Goal: Task Accomplishment & Management: Manage account settings

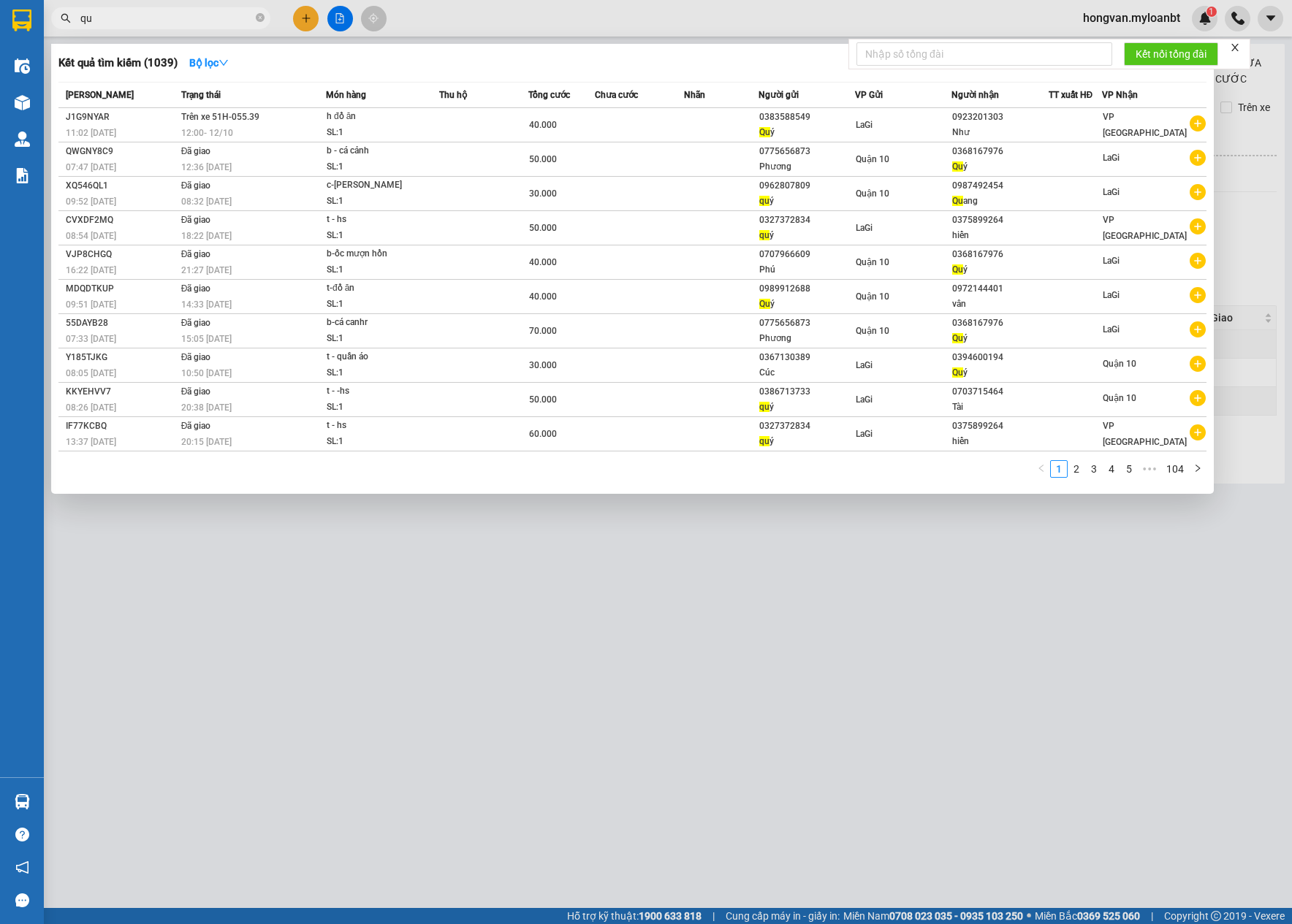
type input "q"
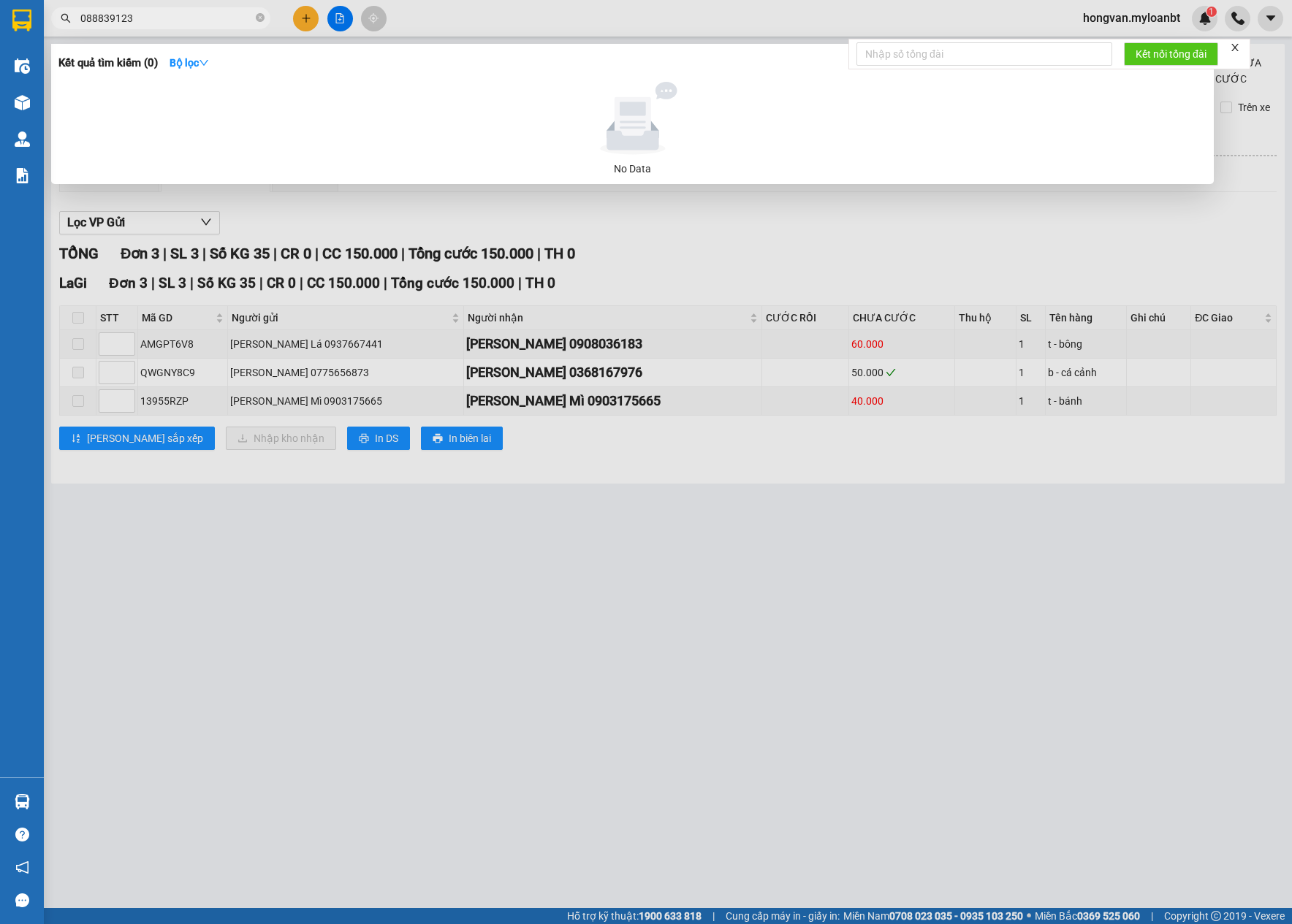
click at [88, 22] on input "088839123" at bounding box center [167, 18] width 173 height 16
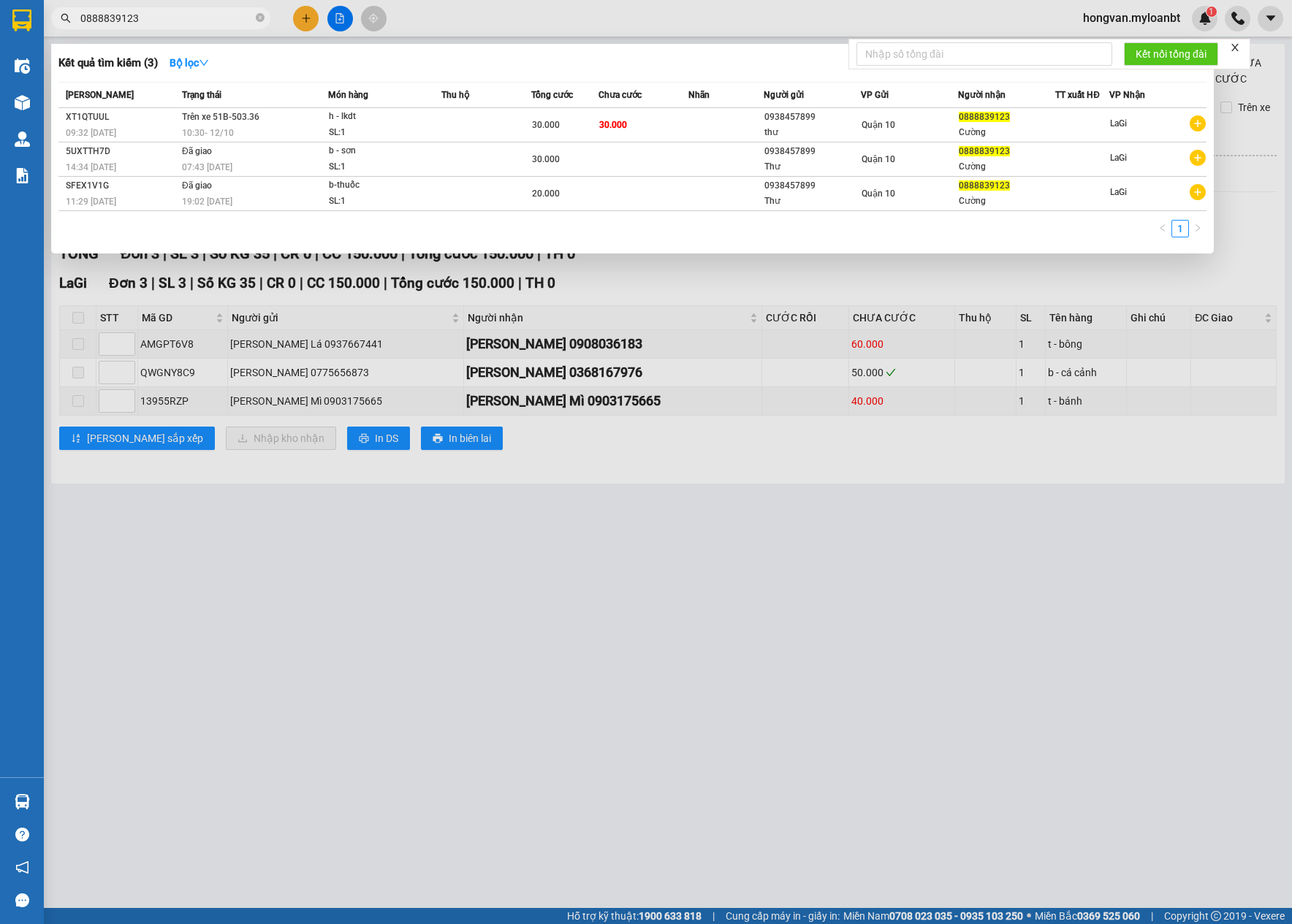
type input "0888839123"
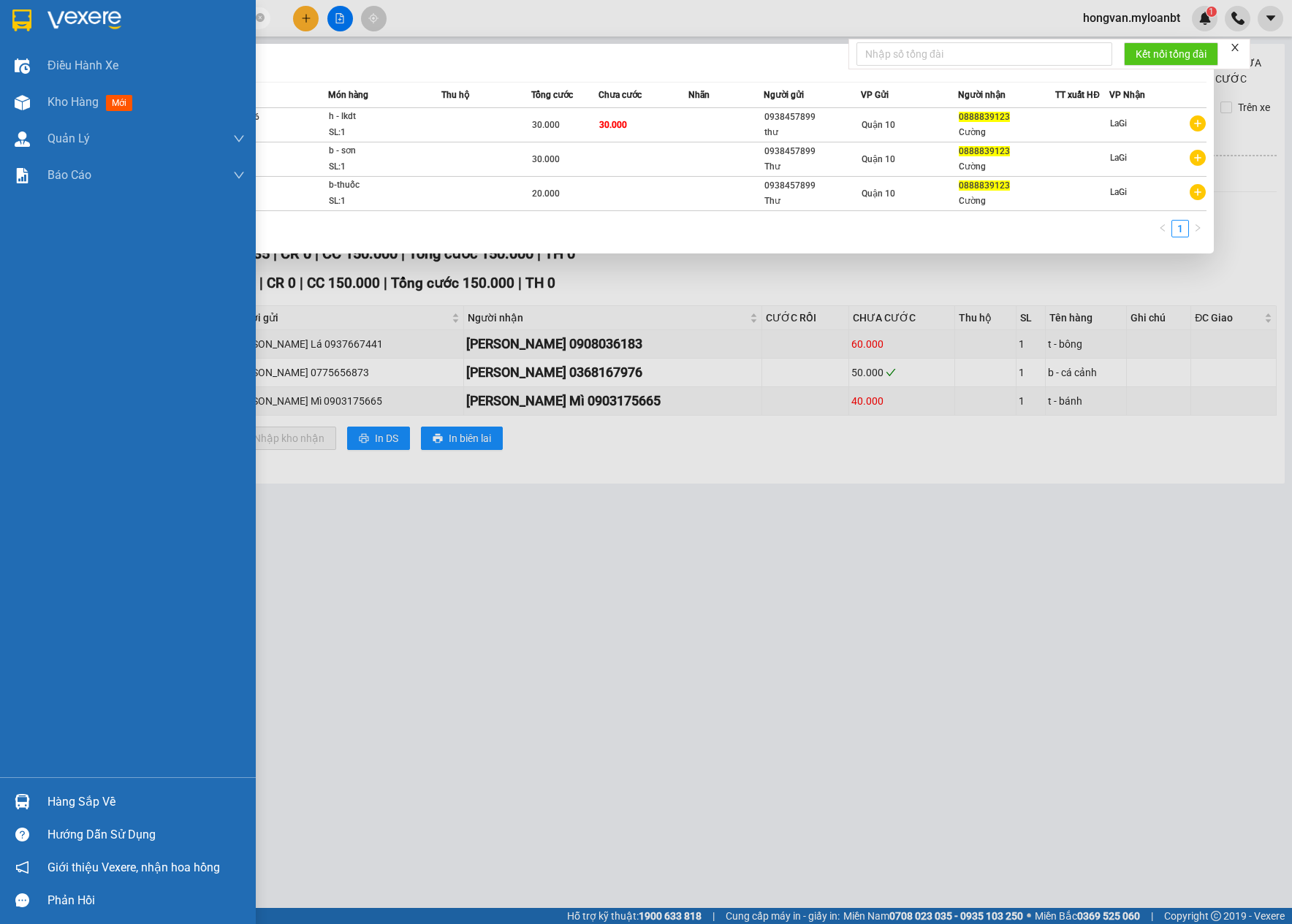
click at [22, 288] on div "Điều [PERSON_NAME] xe Kho hàng mới [PERSON_NAME] [PERSON_NAME] thu hộ [PERSON_N…" at bounding box center [128, 412] width 256 height 730
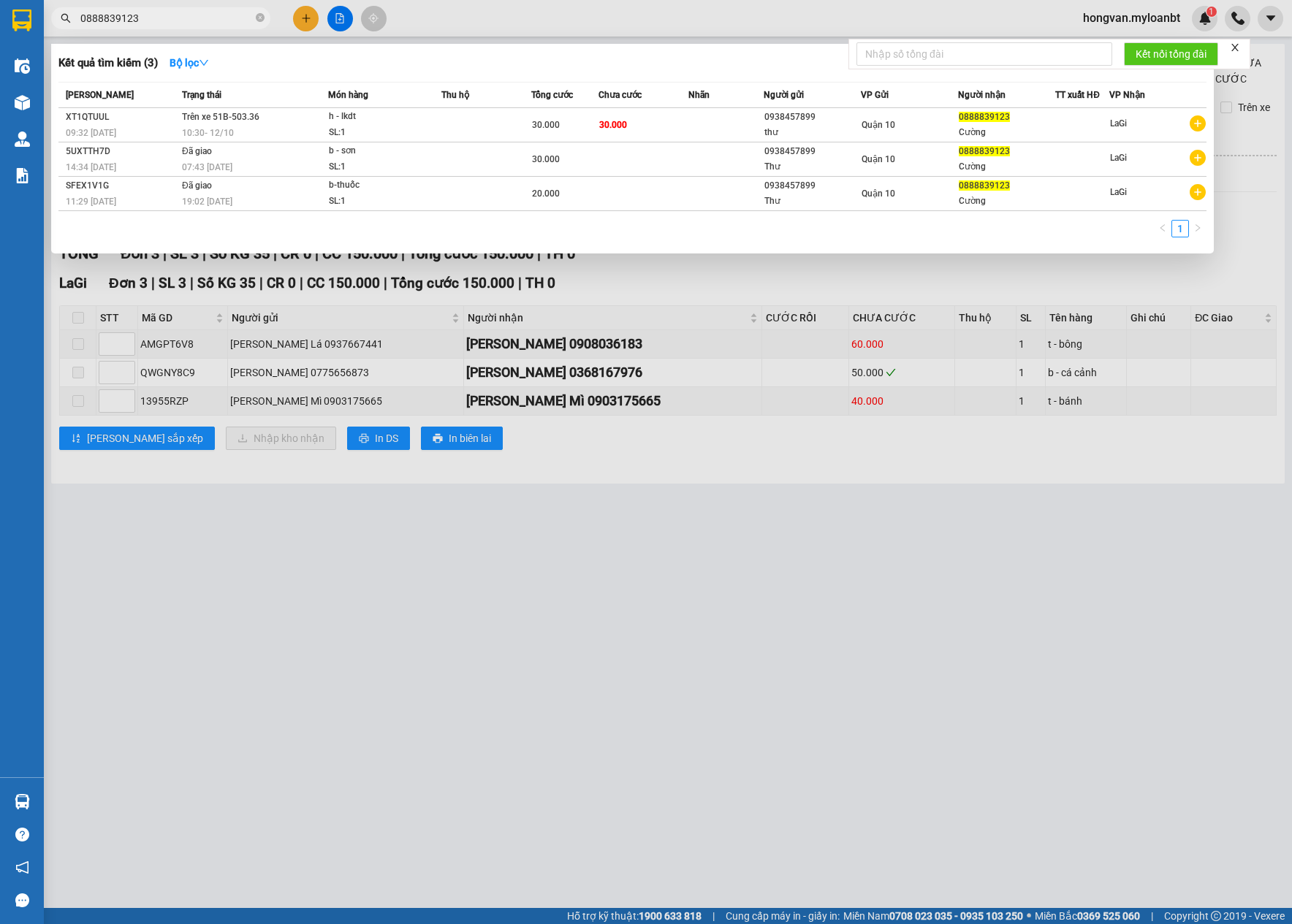
click at [606, 679] on div at bounding box center [646, 462] width 1292 height 924
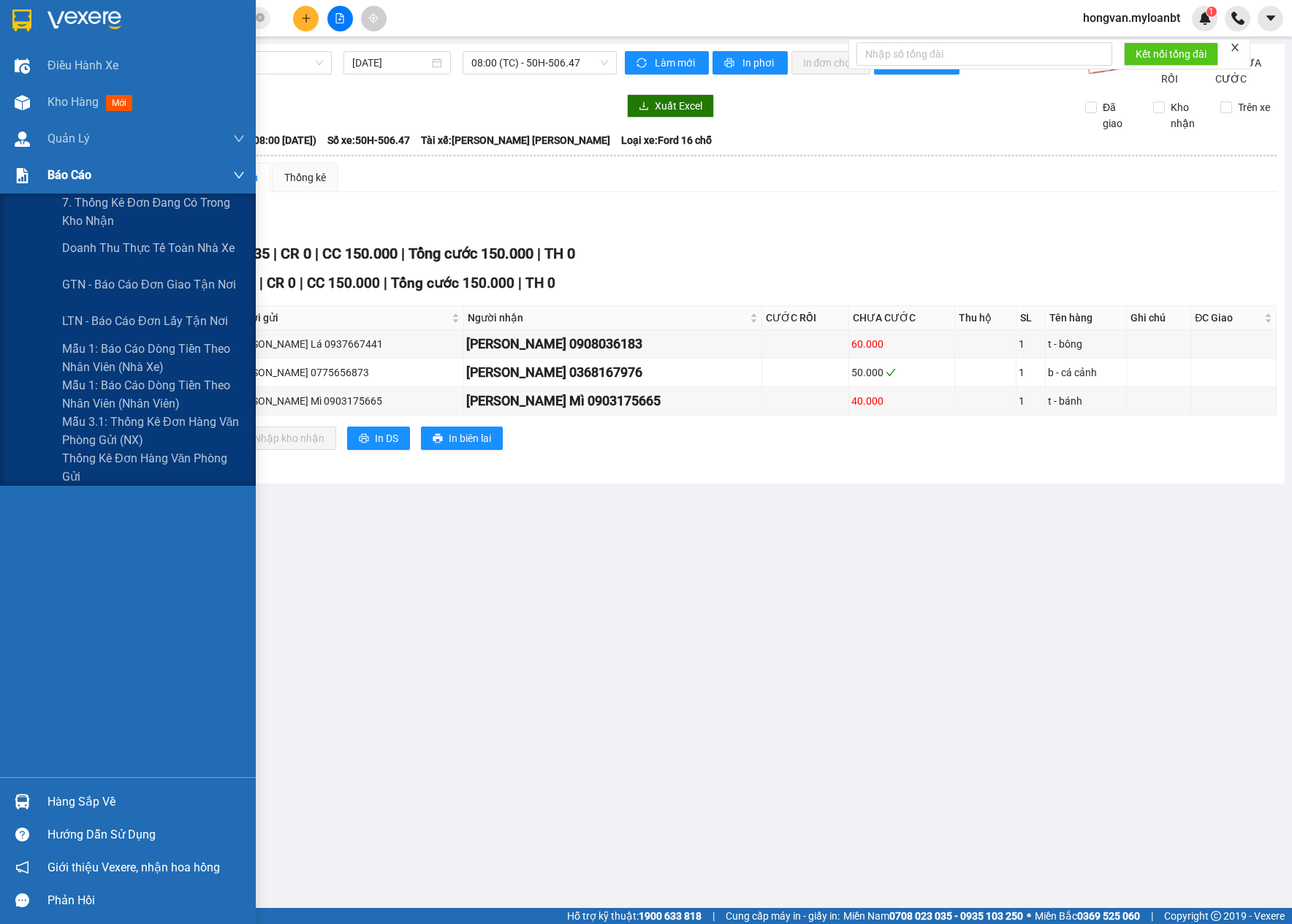
click at [74, 184] on span "Báo cáo" at bounding box center [69, 175] width 44 height 18
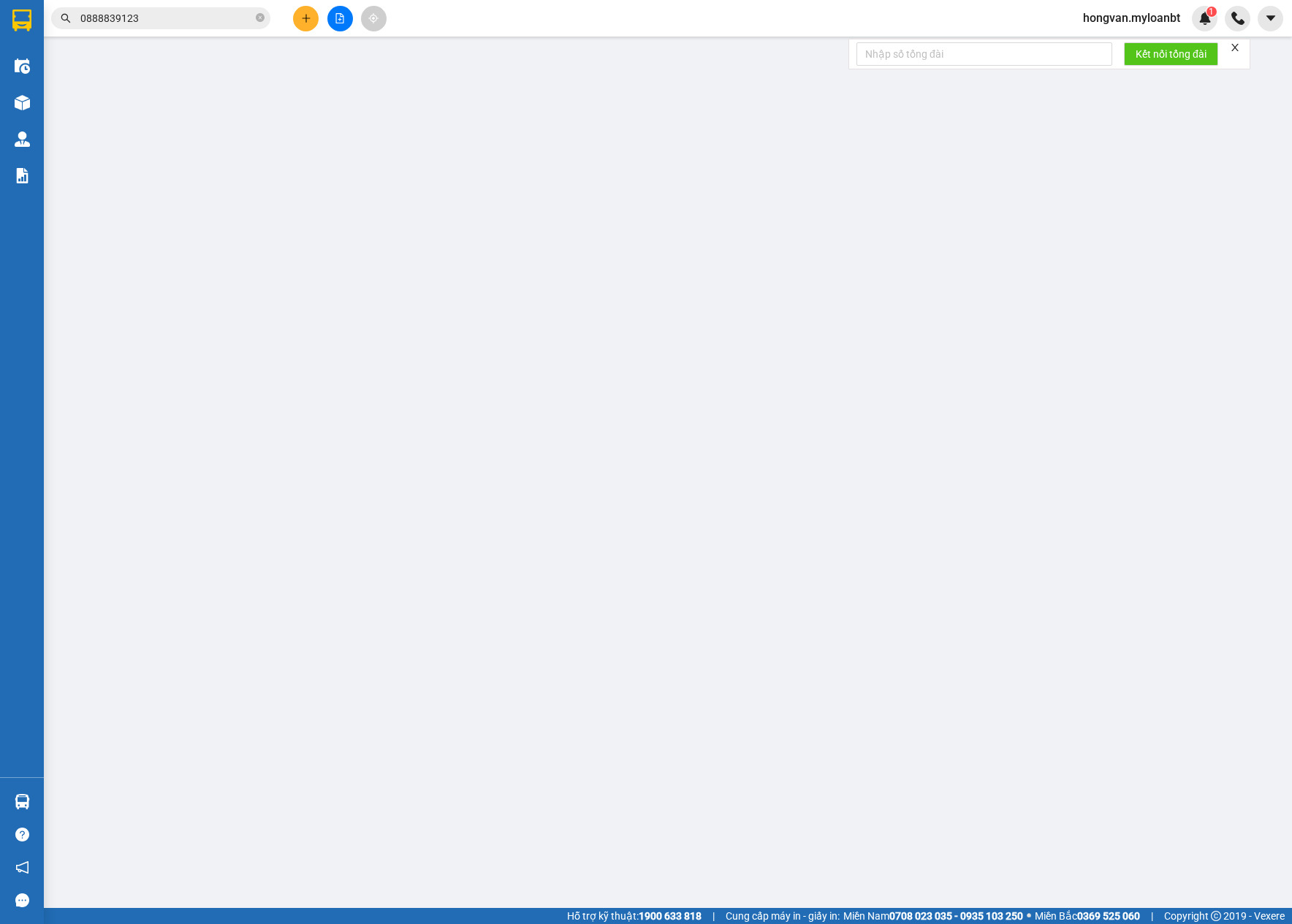
click at [203, 22] on input "0888839123" at bounding box center [167, 18] width 173 height 16
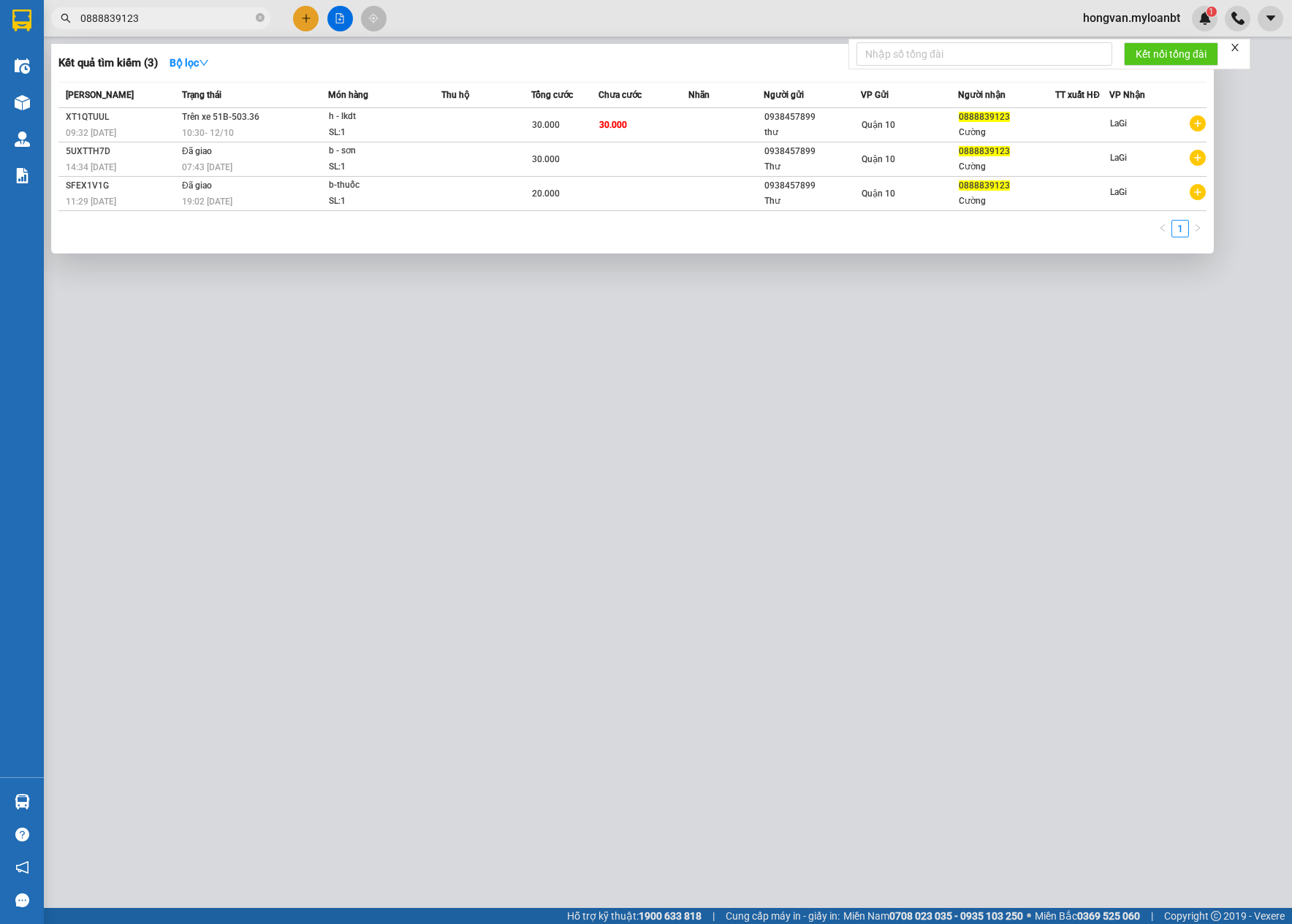
click at [203, 22] on input "0888839123" at bounding box center [167, 18] width 173 height 16
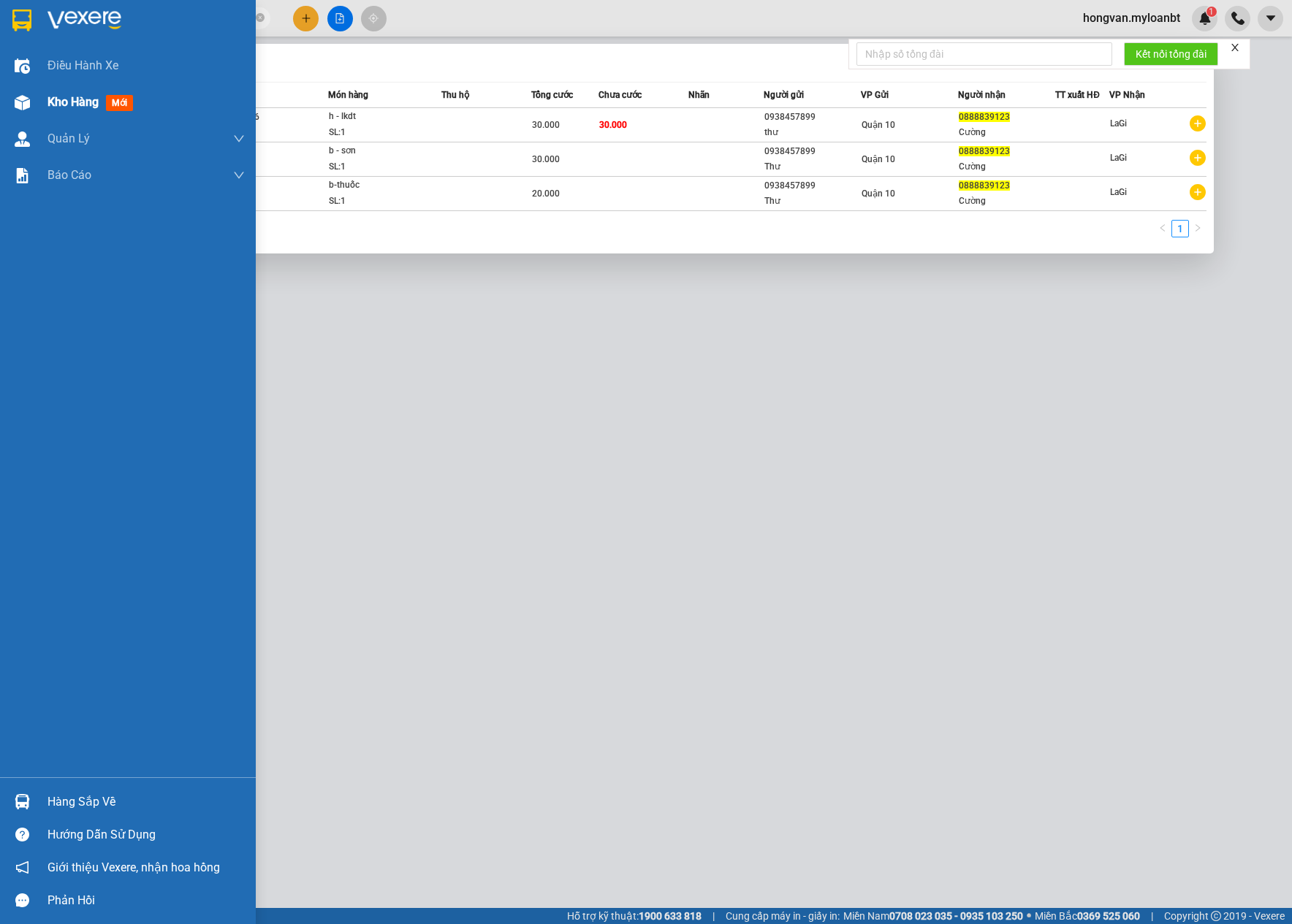
click at [47, 106] on span "Kho hàng" at bounding box center [72, 102] width 51 height 14
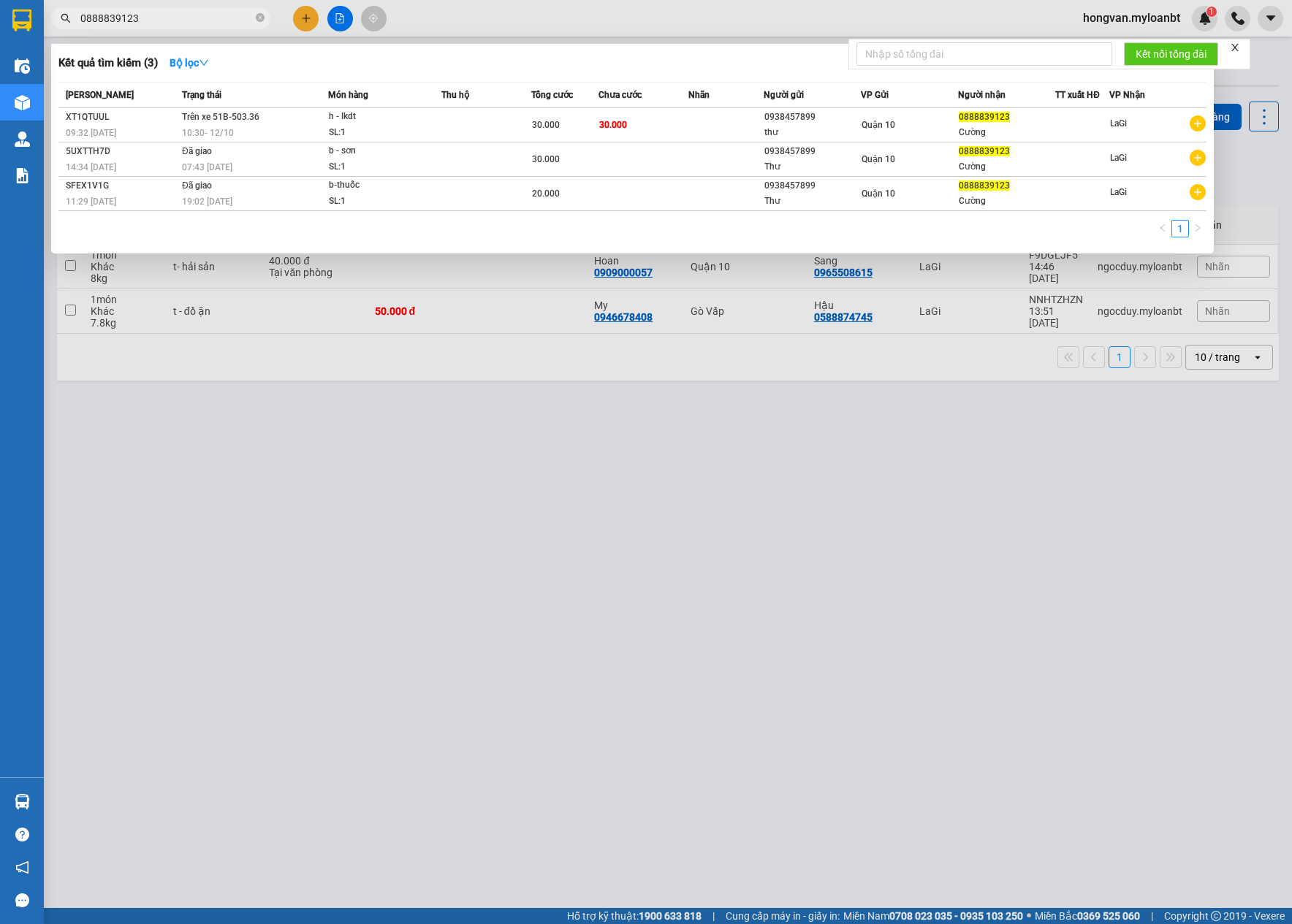
click at [161, 404] on div at bounding box center [646, 462] width 1292 height 924
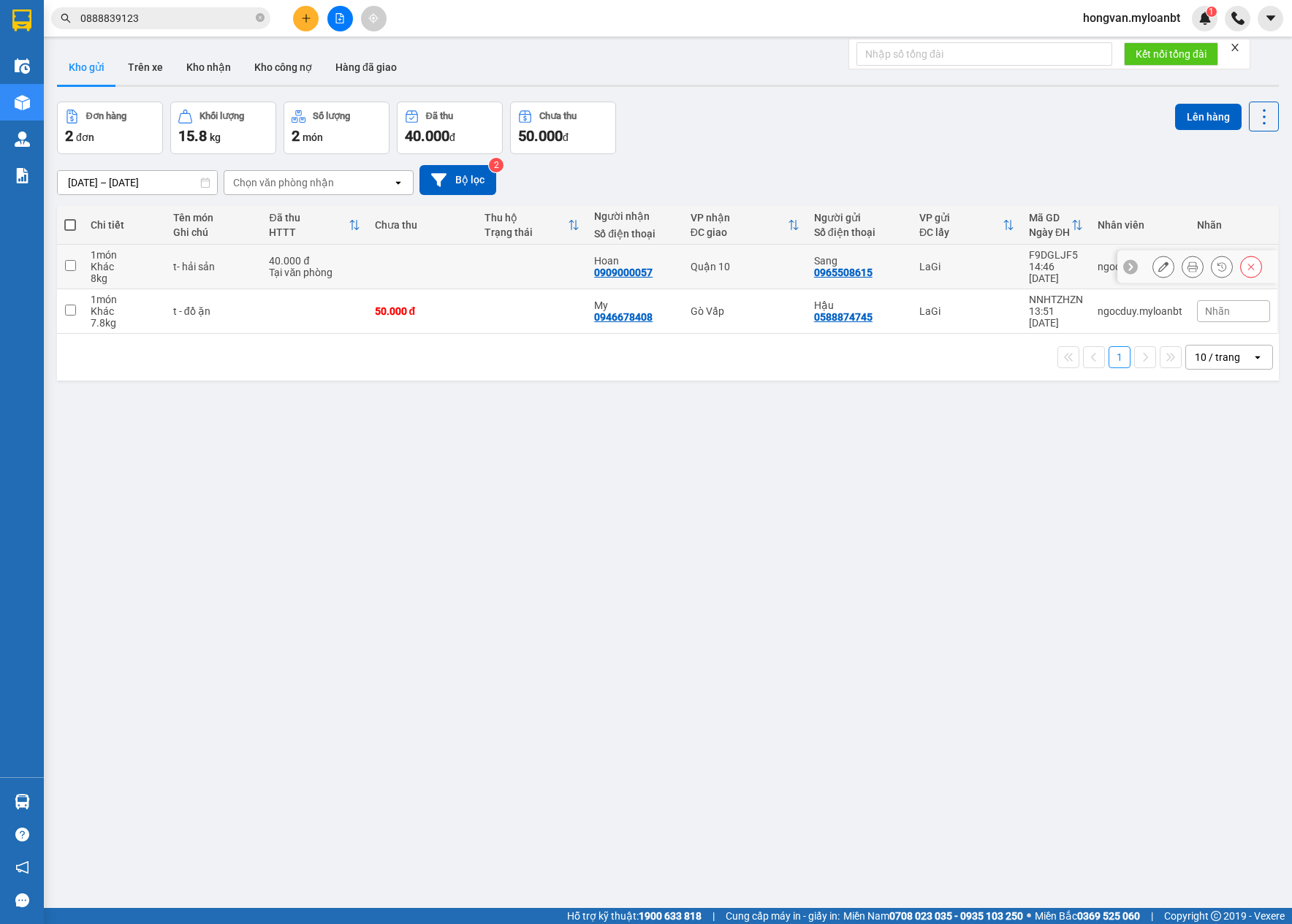
click at [1158, 269] on icon at bounding box center [1163, 266] width 10 height 10
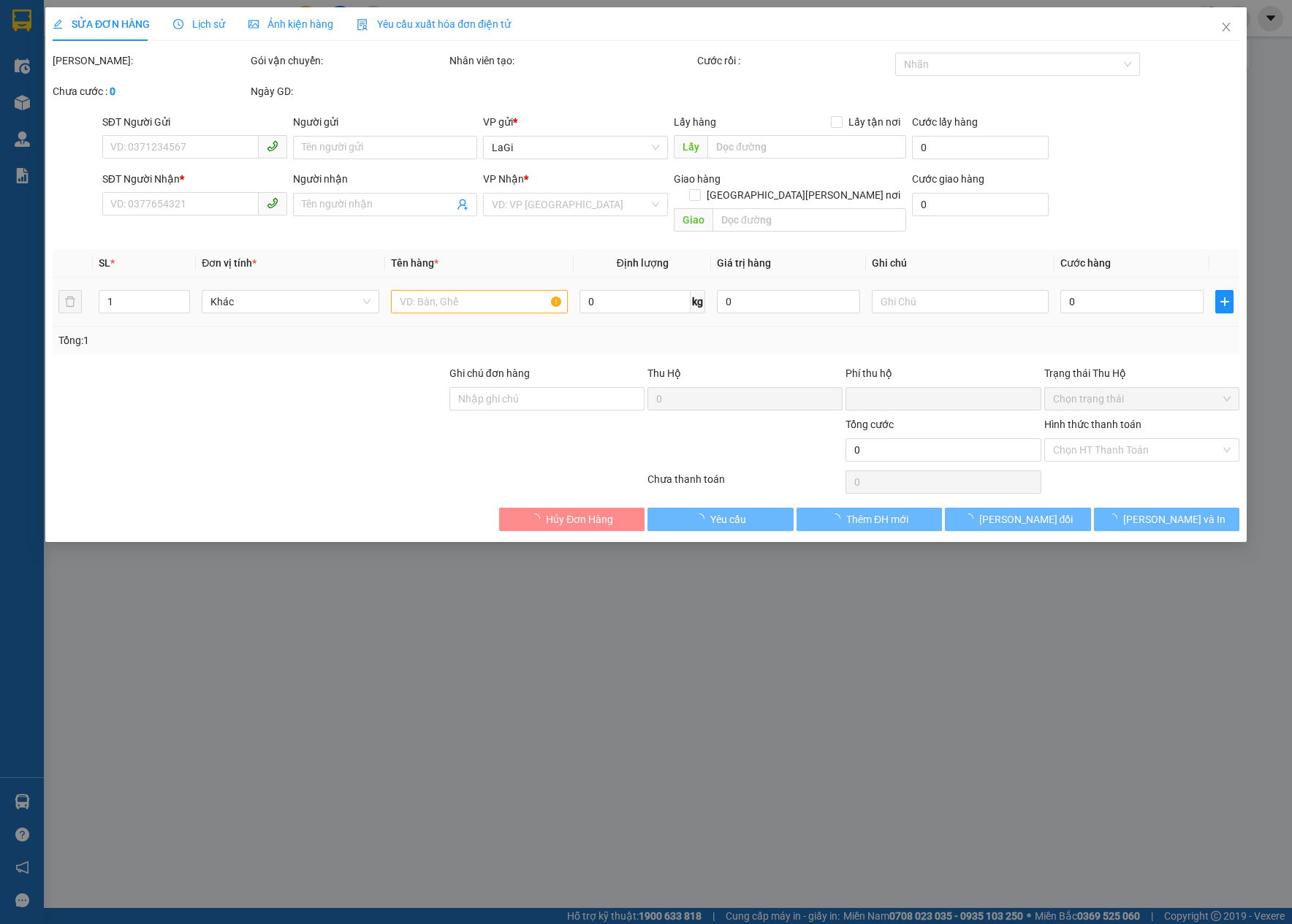
type input "0965508615"
type input "Sang"
type input "0909000057"
type input "Hoan"
type input "0"
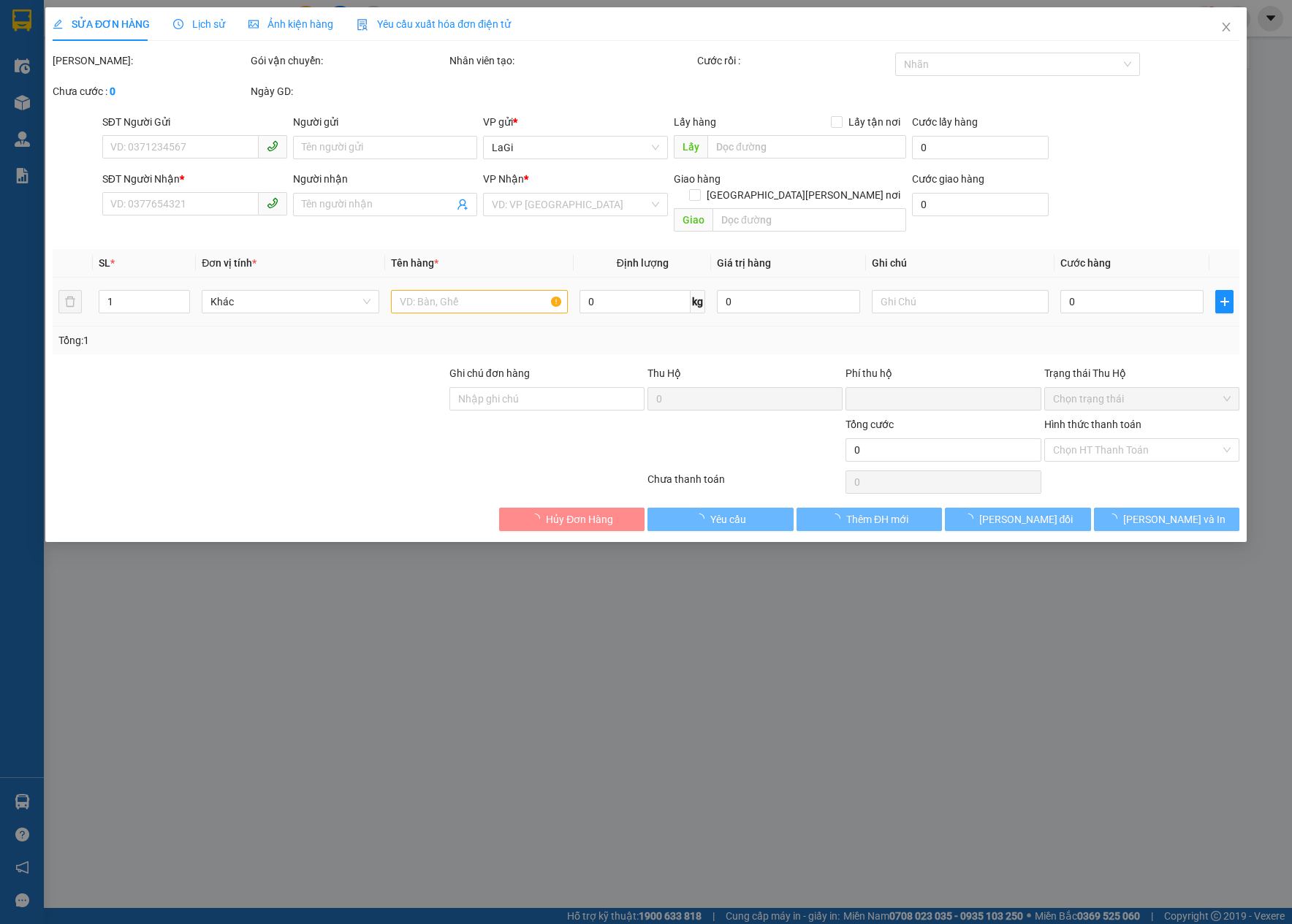
type input "40.000"
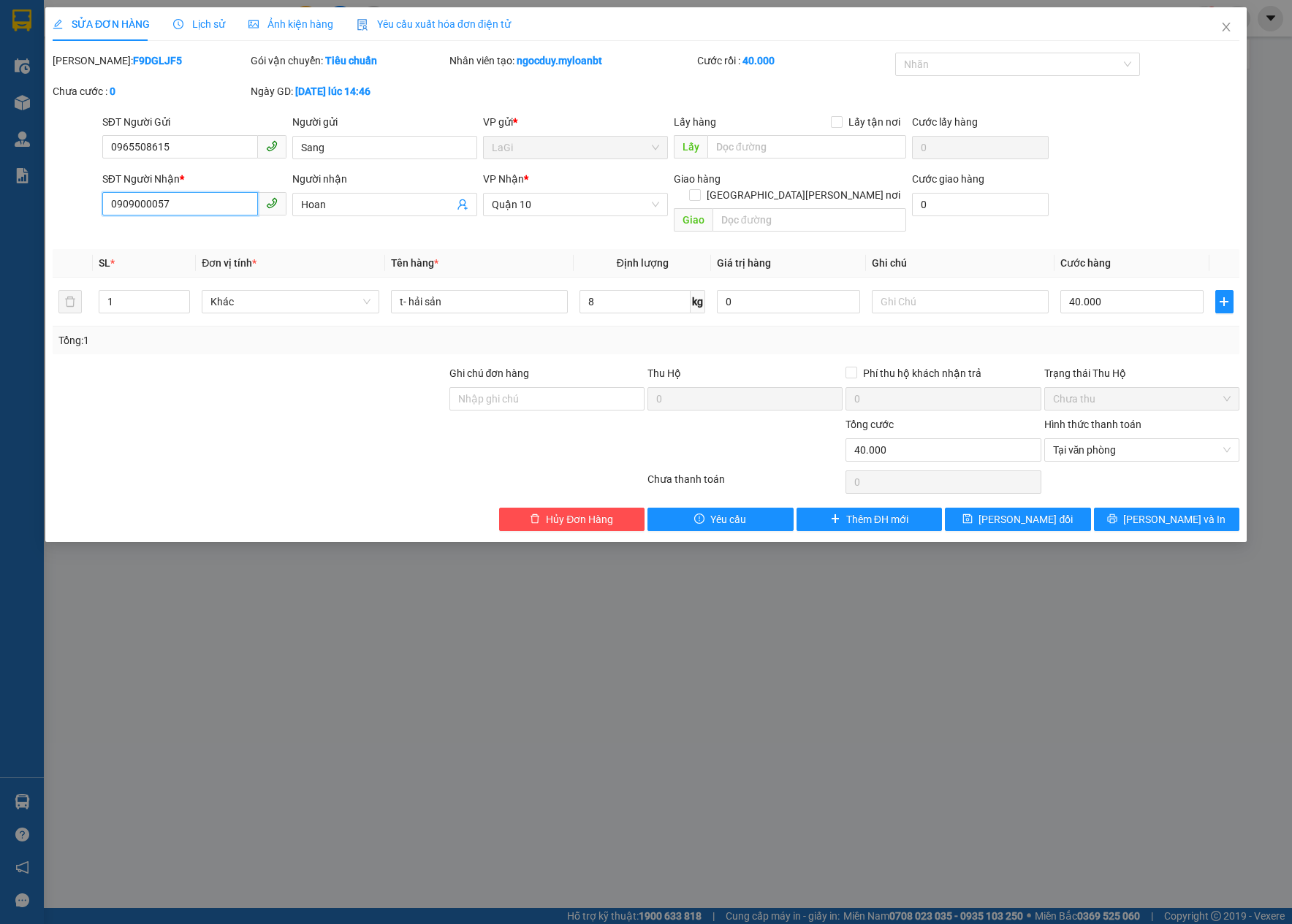
click at [140, 199] on input "0909000057" at bounding box center [180, 203] width 156 height 24
type input "0909600057"
click at [1036, 511] on span "[PERSON_NAME] đổi" at bounding box center [1026, 519] width 94 height 16
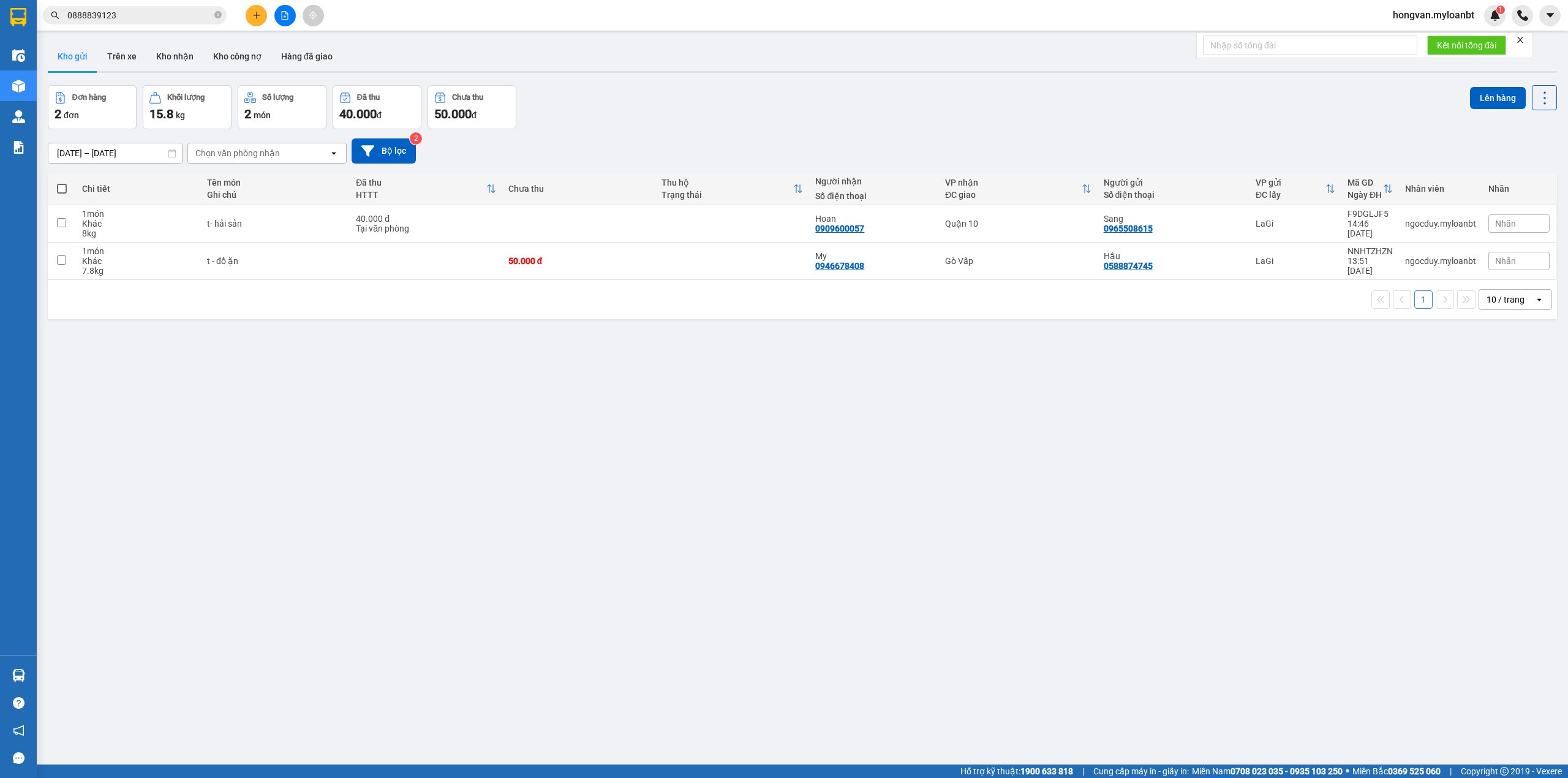
click at [141, 20] on input "0888839123" at bounding box center [140, 15] width 145 height 13
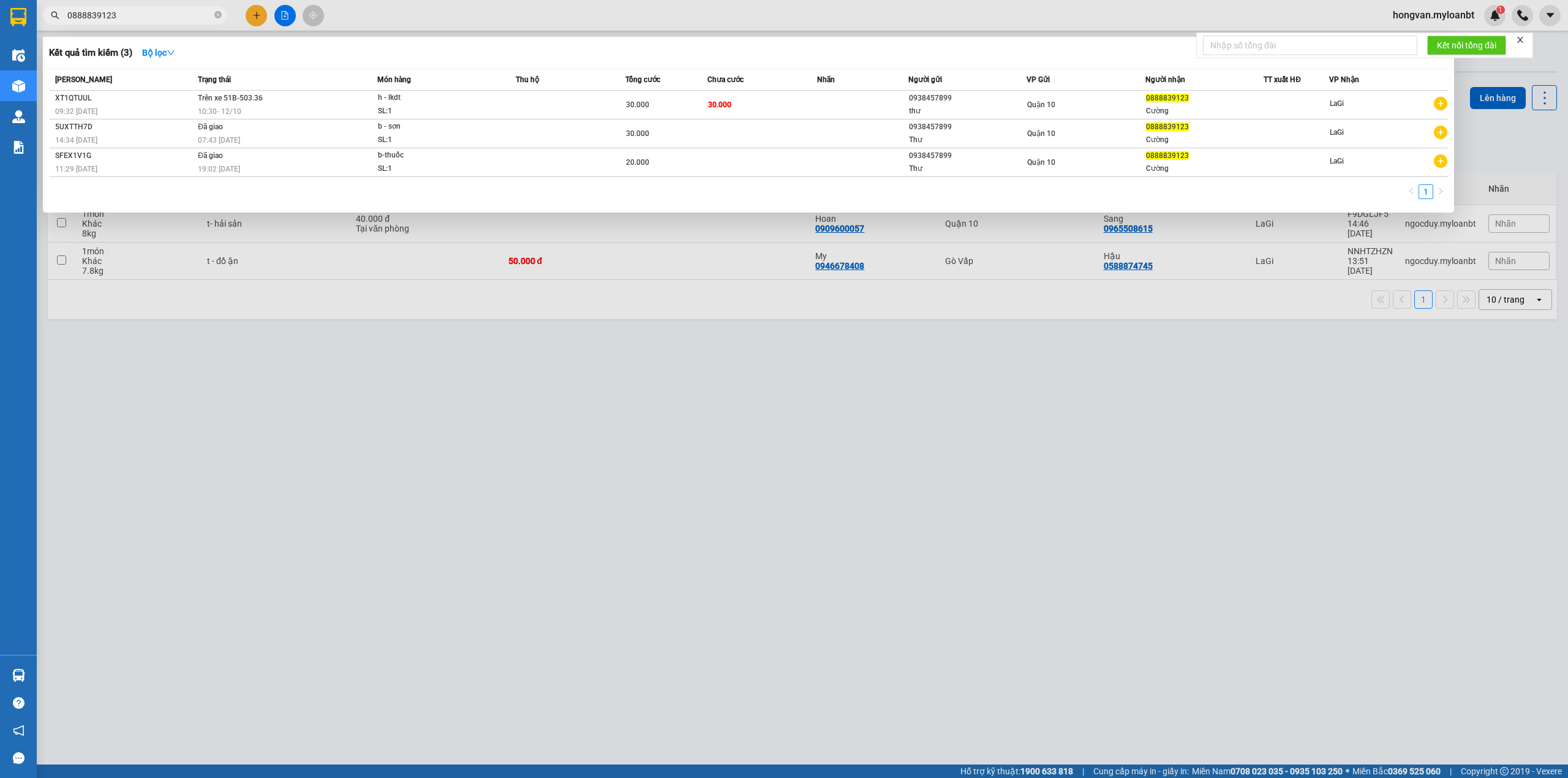
click at [141, 20] on input "0888839123" at bounding box center [140, 15] width 145 height 13
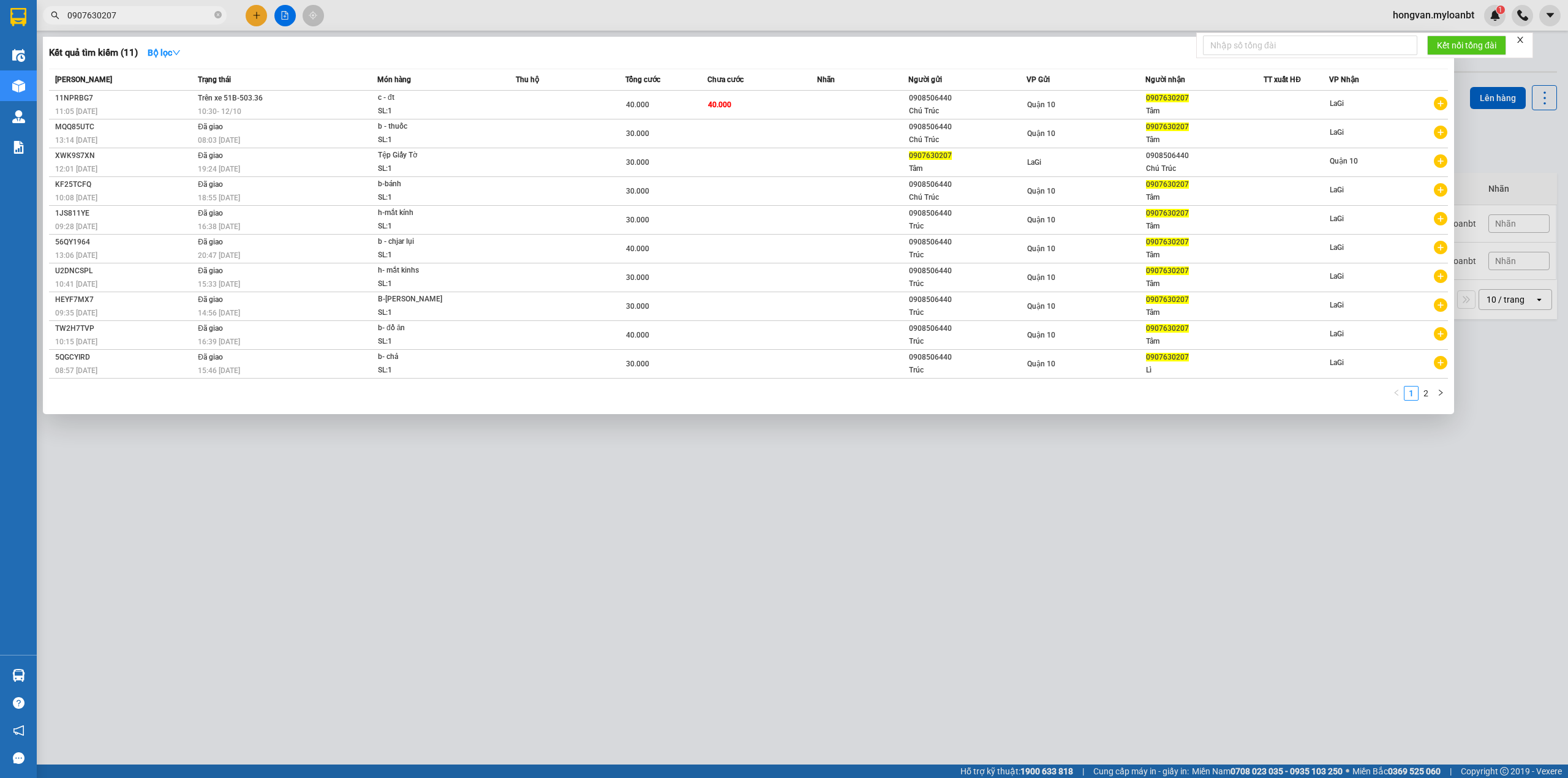
type input "0907630207"
